Goal: Transaction & Acquisition: Book appointment/travel/reservation

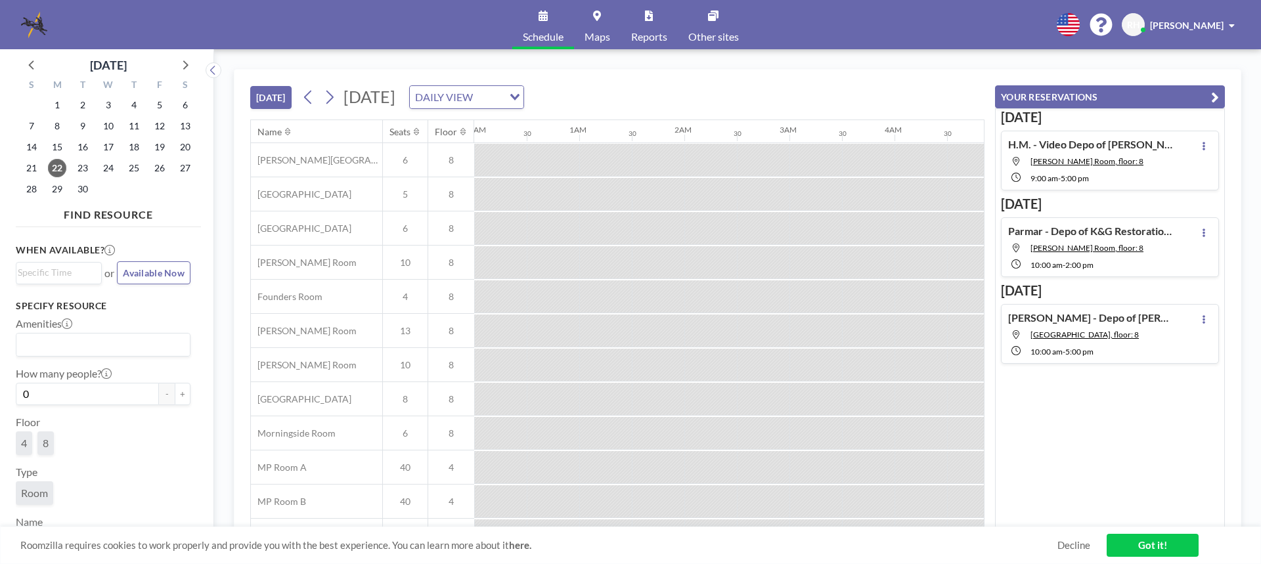
scroll to position [0, 841]
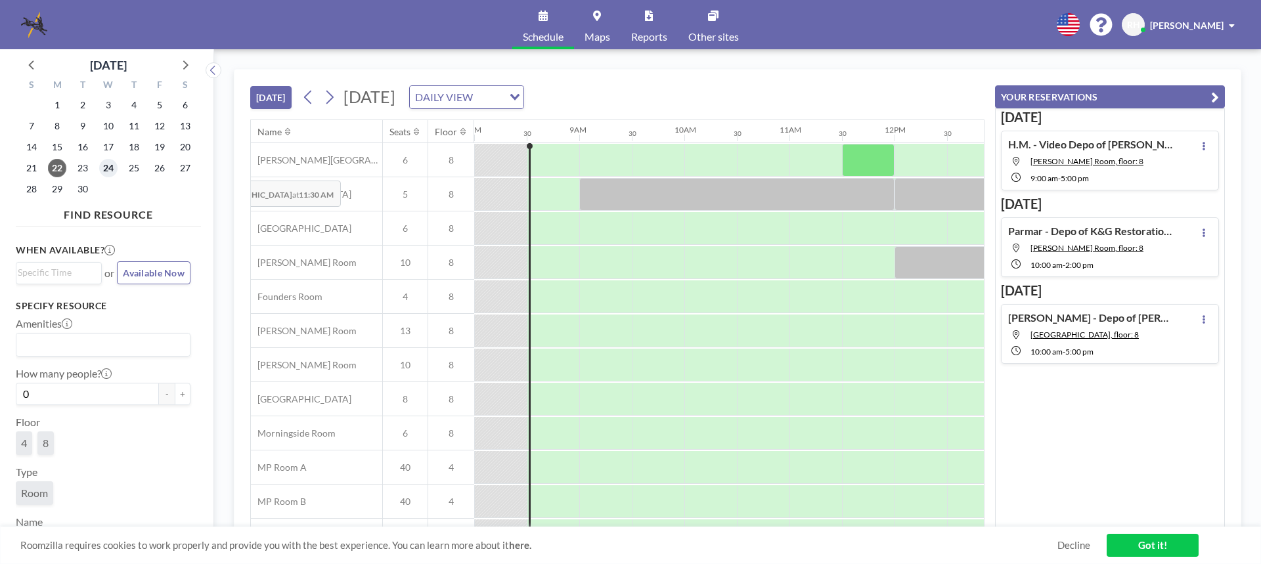
click at [110, 169] on span "24" at bounding box center [108, 168] width 18 height 18
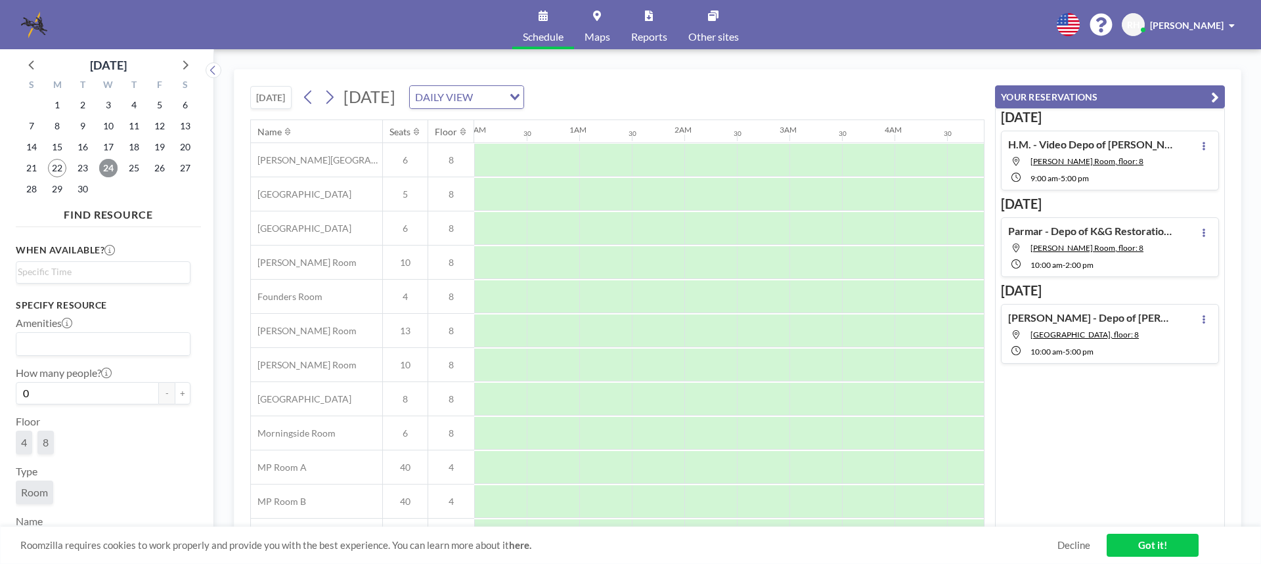
scroll to position [0, 788]
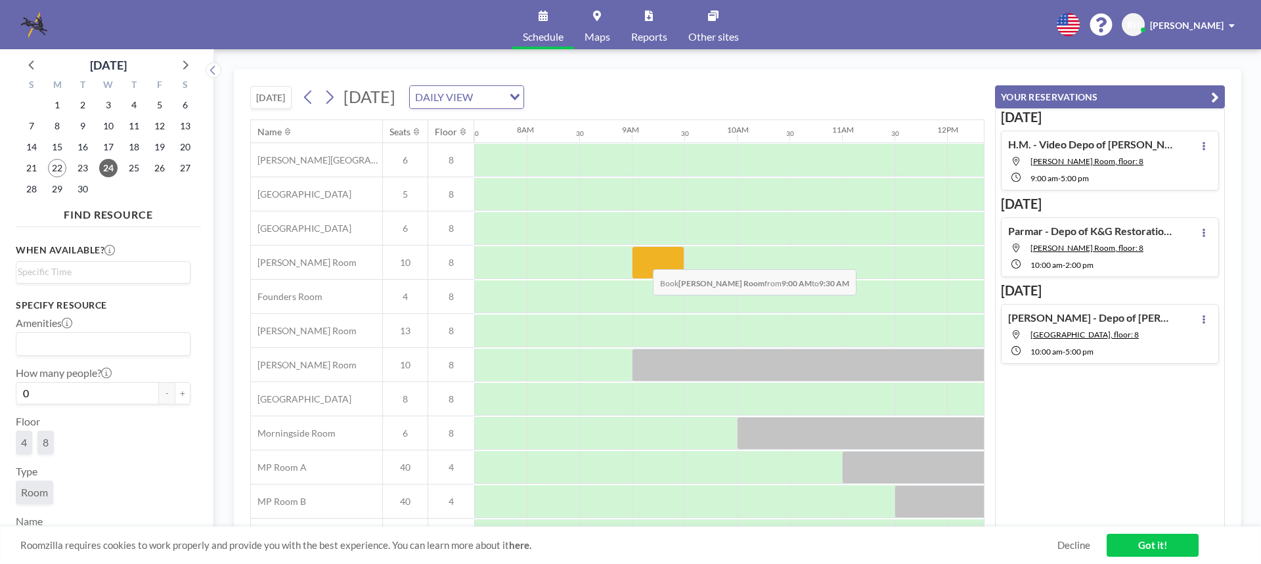
click at [642, 259] on div at bounding box center [658, 262] width 53 height 33
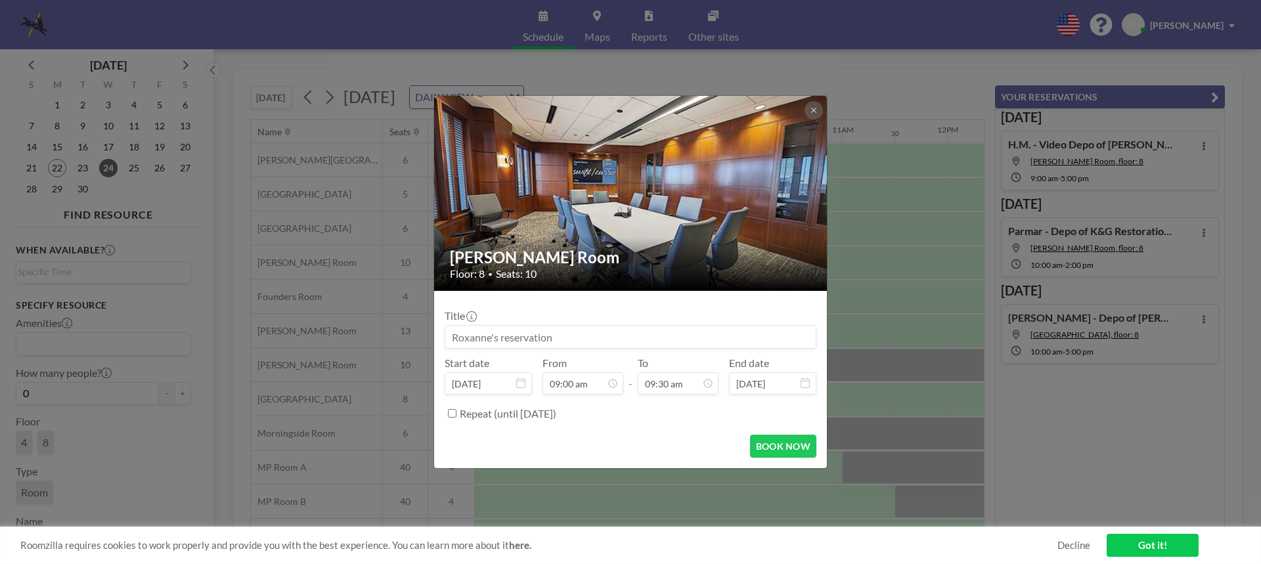
click at [642, 259] on h2 "[PERSON_NAME] Room" at bounding box center [631, 258] width 363 height 20
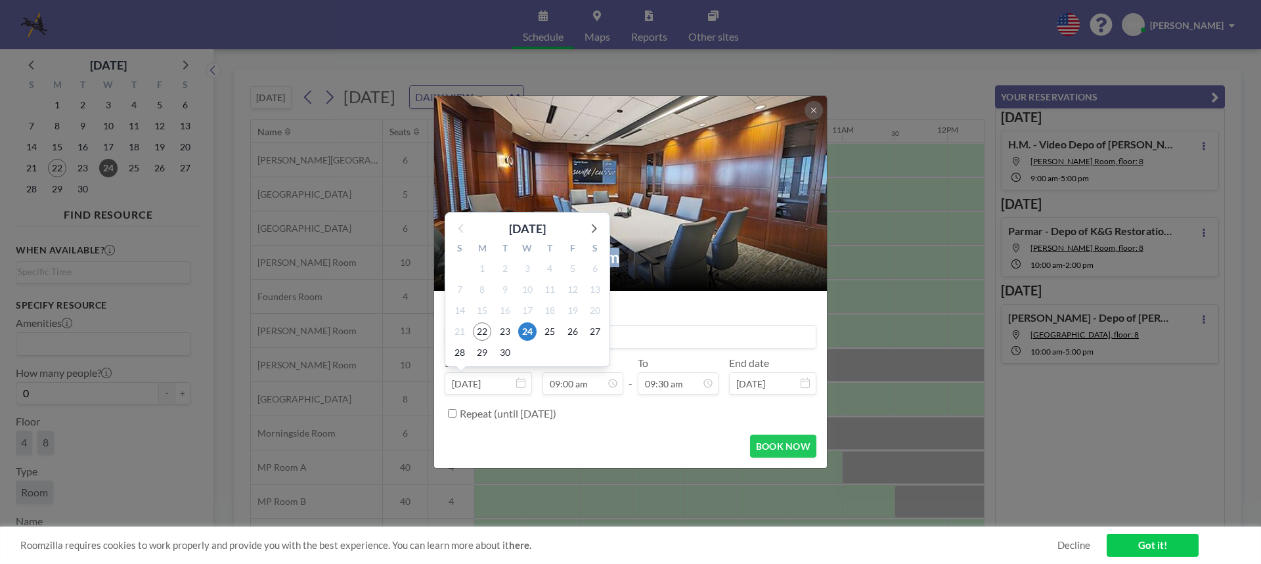
scroll to position [444, 0]
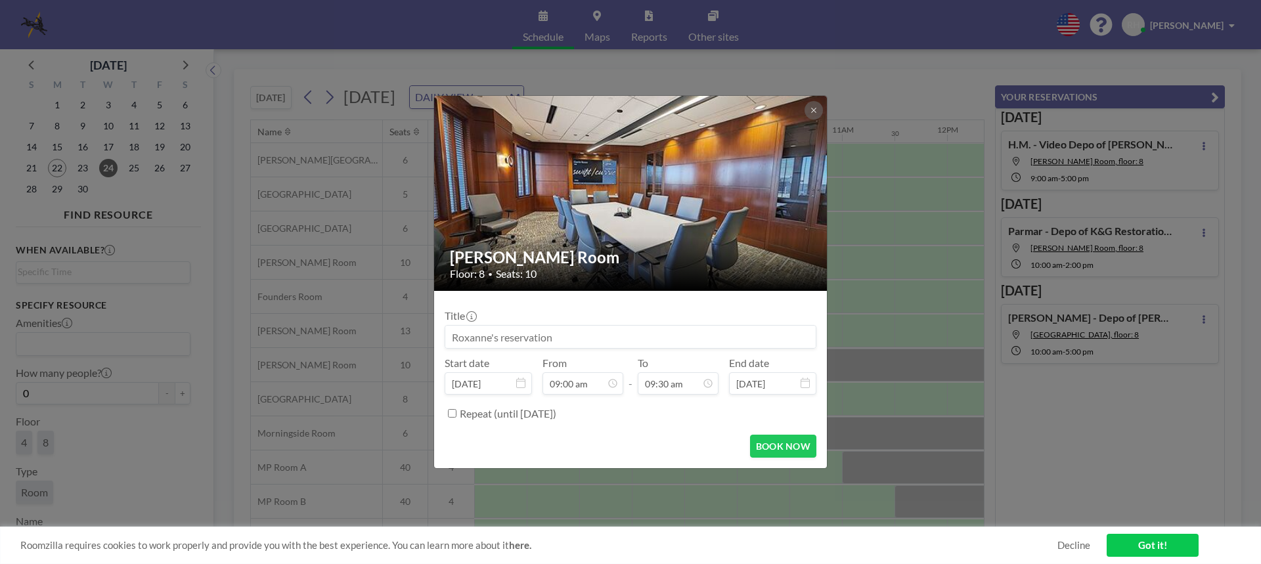
click at [692, 334] on input at bounding box center [630, 337] width 370 height 22
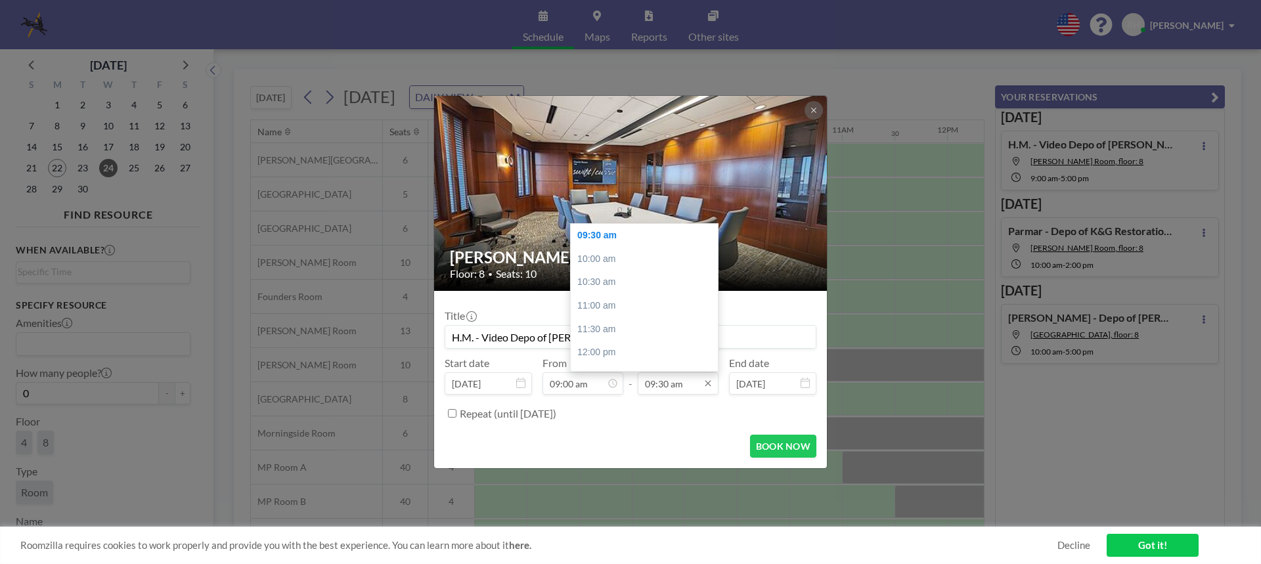
type input "H.M. - Video Depo of [PERSON_NAME]"
click at [678, 386] on input "09:30 am" at bounding box center [678, 383] width 81 height 22
click at [615, 330] on div "01:00 pm" at bounding box center [648, 334] width 154 height 24
type input "01:00 pm"
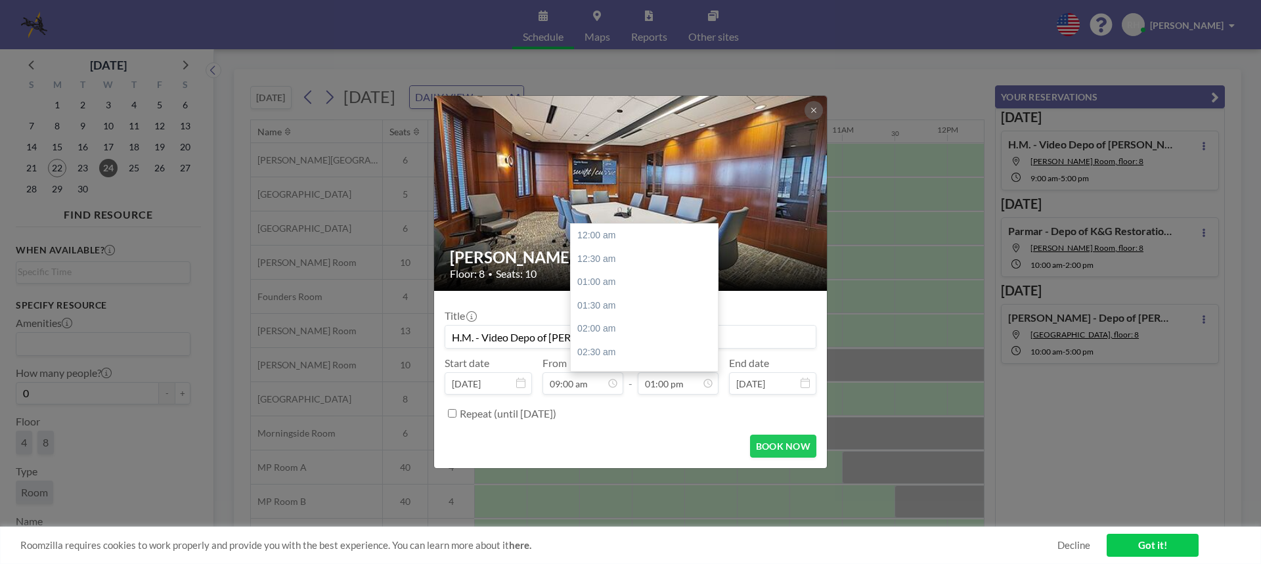
scroll to position [607, 0]
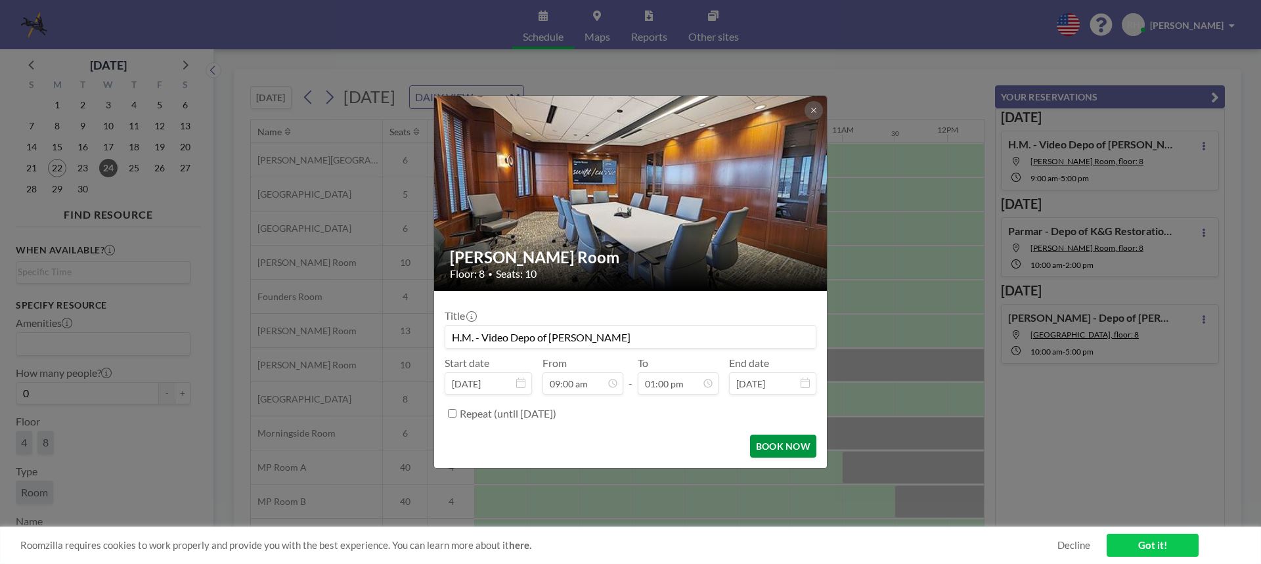
click at [779, 445] on button "BOOK NOW" at bounding box center [783, 446] width 66 height 23
